Goal: Task Accomplishment & Management: Manage account settings

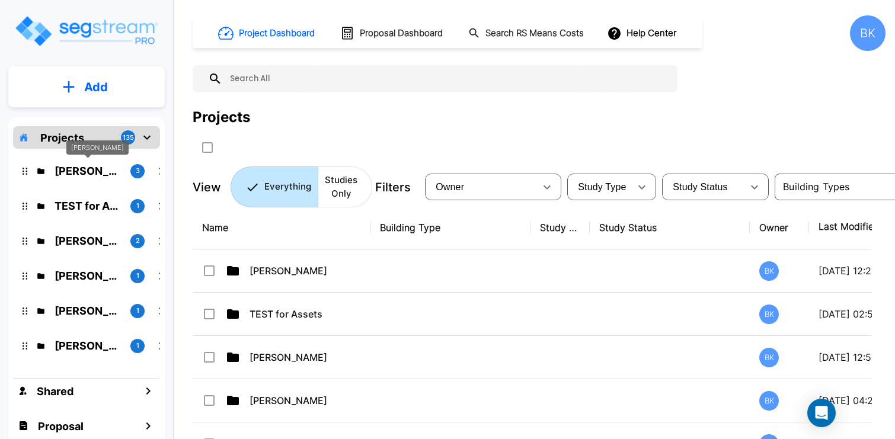
click at [78, 169] on p "[PERSON_NAME]" at bounding box center [88, 171] width 66 height 16
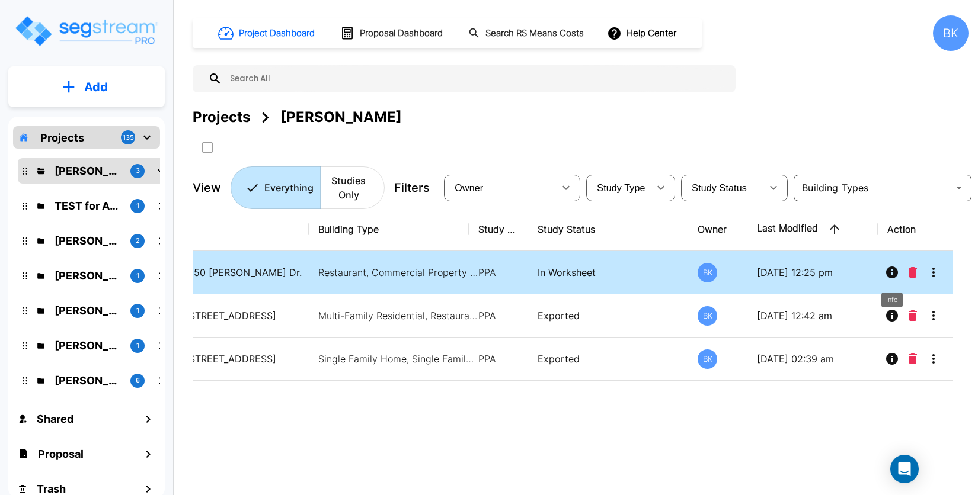
scroll to position [0, 63]
click at [894, 271] on icon "More-Options" at bounding box center [932, 273] width 14 height 14
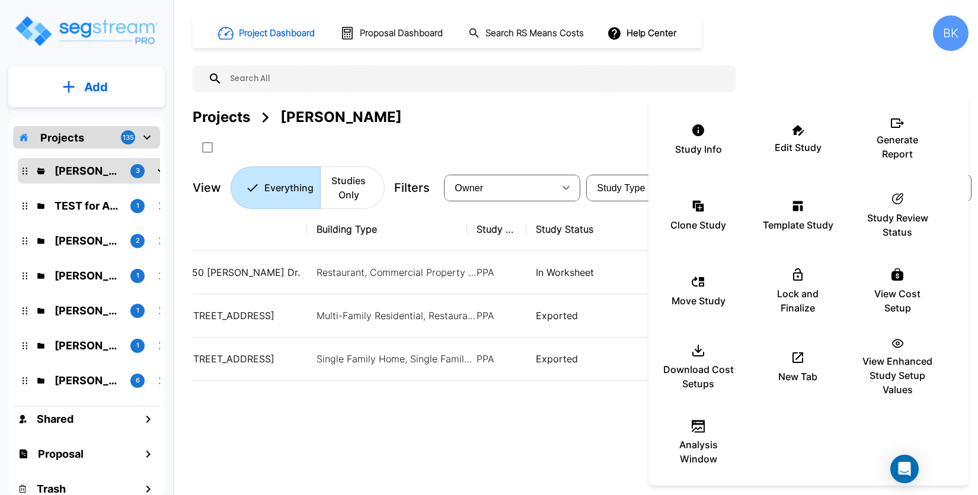
click at [501, 410] on div at bounding box center [489, 247] width 978 height 495
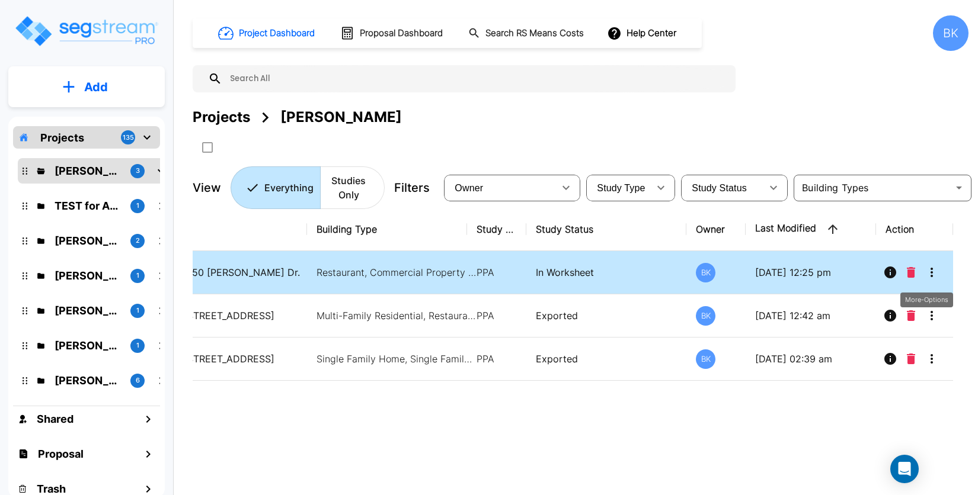
click at [894, 267] on icon "More-Options" at bounding box center [932, 273] width 14 height 14
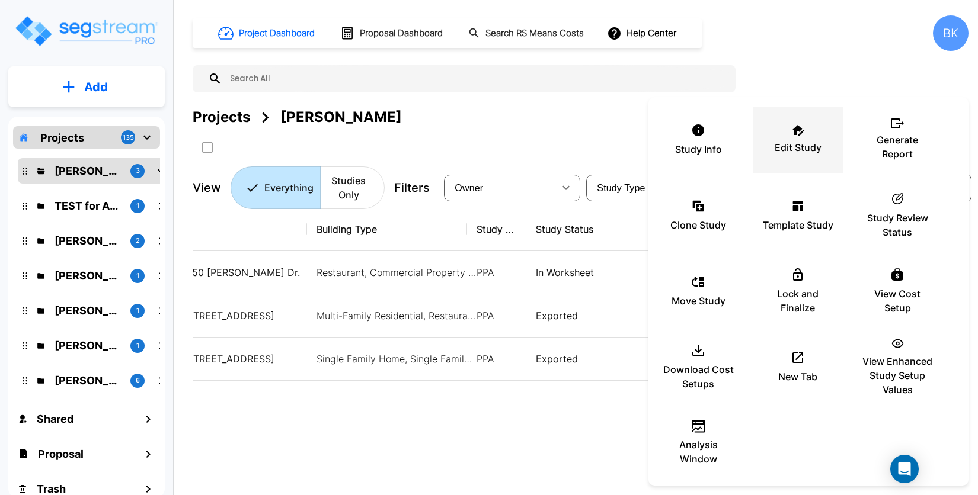
click at [795, 129] on icon at bounding box center [798, 130] width 12 height 11
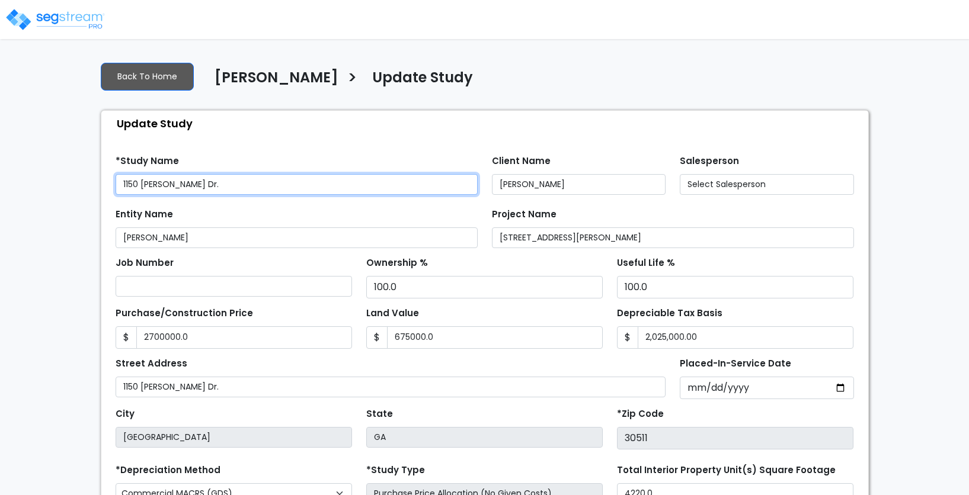
type input "2,700,000.0"
type input "675,000.0"
select select "2025"
